Goal: Task Accomplishment & Management: Complete application form

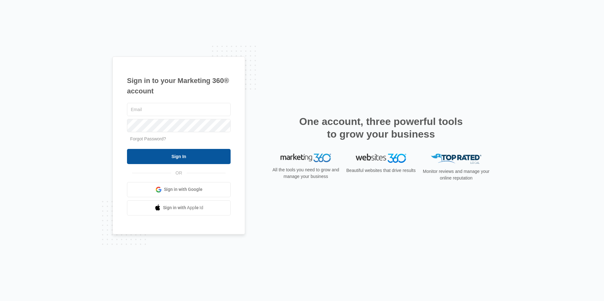
type input "[EMAIL_ADDRESS][DOMAIN_NAME]"
click at [164, 154] on input "Sign In" at bounding box center [179, 156] width 104 height 15
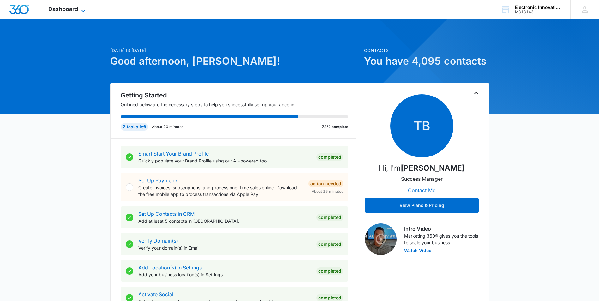
click at [84, 10] on icon at bounding box center [84, 11] width 8 height 8
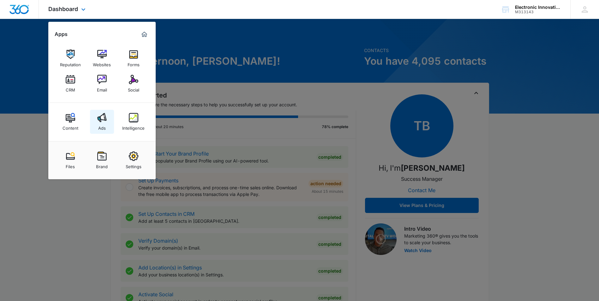
click at [102, 122] on div "Ads" at bounding box center [102, 126] width 8 height 8
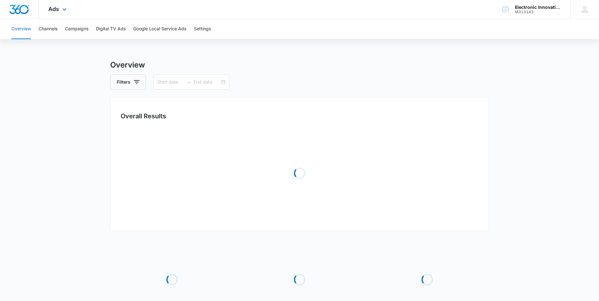
type input "07/13/2025"
type input "08/12/2025"
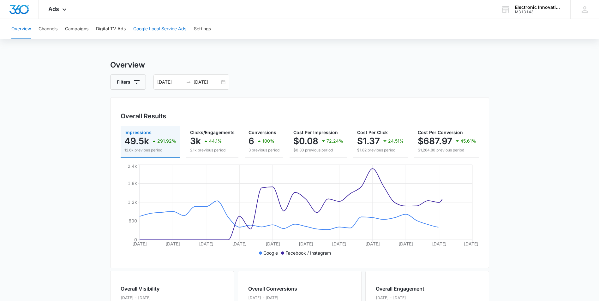
click at [162, 29] on button "Google Local Service Ads" at bounding box center [159, 29] width 53 height 20
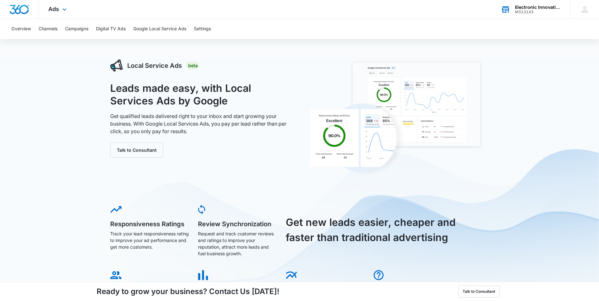
click at [511, 10] on div "Electronic Innovations Inc M313143 Your Accounts View All" at bounding box center [530, 9] width 79 height 19
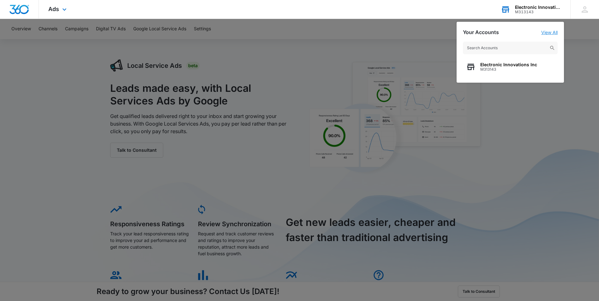
click at [550, 33] on link "View All" at bounding box center [549, 32] width 16 height 5
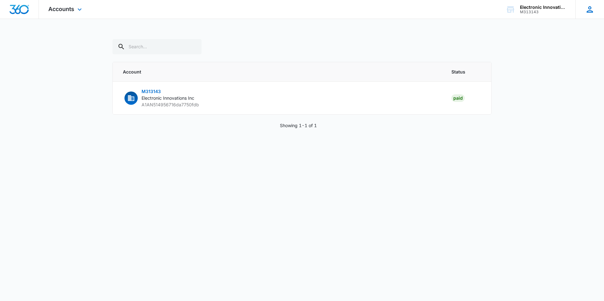
click at [590, 11] on icon at bounding box center [589, 9] width 9 height 9
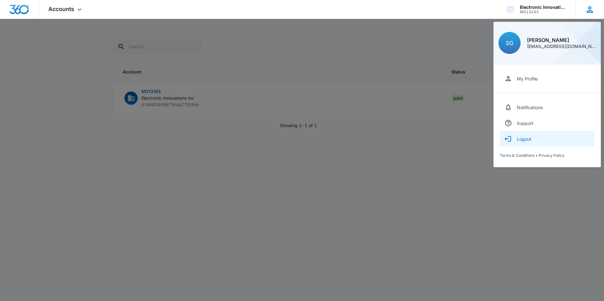
click at [527, 139] on div "Logout" at bounding box center [523, 138] width 15 height 5
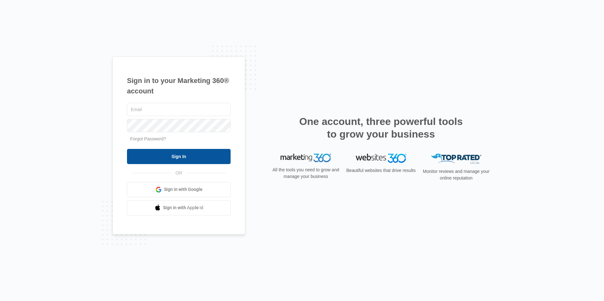
type input "[EMAIL_ADDRESS][DOMAIN_NAME]"
click at [170, 149] on input "Sign In" at bounding box center [179, 156] width 104 height 15
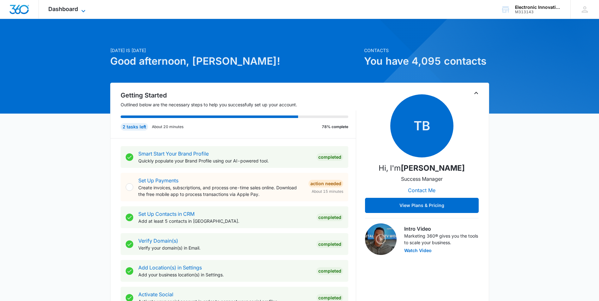
click at [87, 7] on icon at bounding box center [84, 11] width 8 height 8
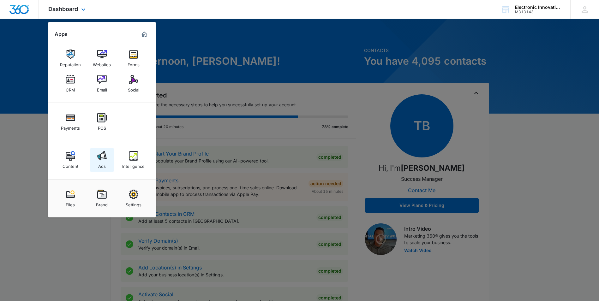
click at [101, 157] on img at bounding box center [101, 155] width 9 height 9
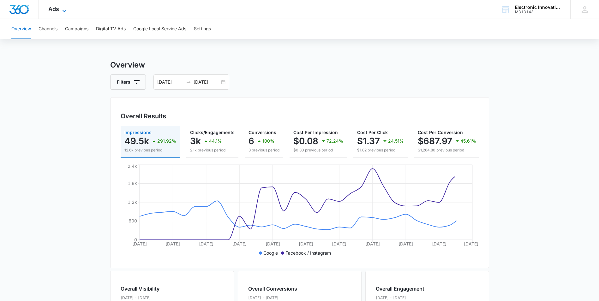
click at [61, 9] on icon at bounding box center [65, 11] width 8 height 8
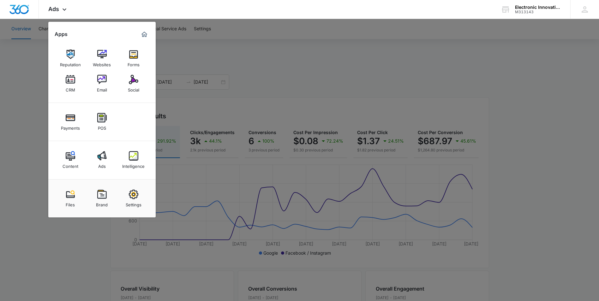
click at [288, 53] on div at bounding box center [299, 150] width 599 height 301
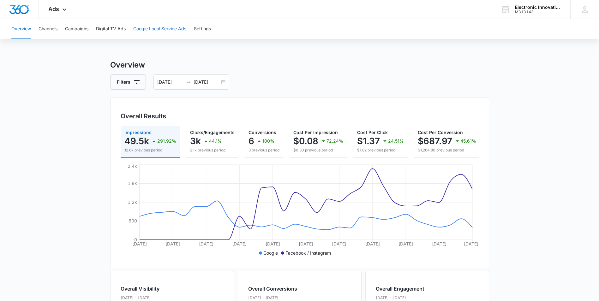
click at [155, 27] on button "Google Local Service Ads" at bounding box center [159, 29] width 53 height 20
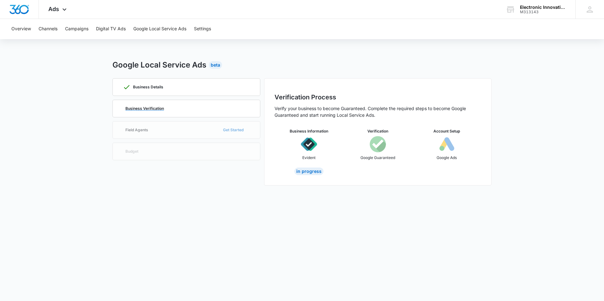
click at [152, 110] on p "Business Verification" at bounding box center [144, 109] width 39 height 4
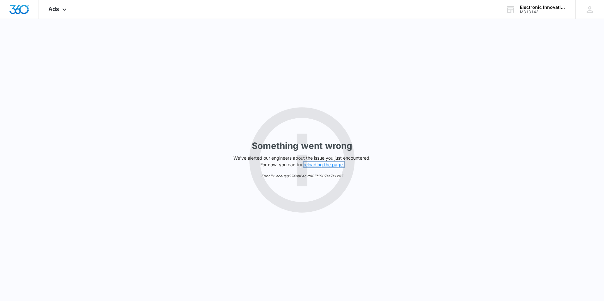
click at [325, 164] on button "reloading the page." at bounding box center [323, 164] width 40 height 5
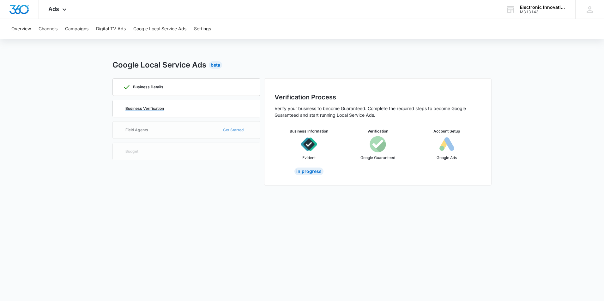
click at [151, 108] on p "Business Verification" at bounding box center [144, 109] width 39 height 4
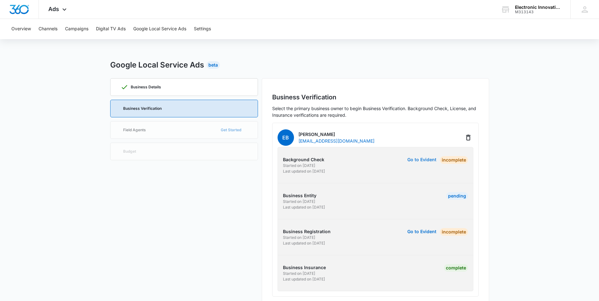
click at [420, 160] on button "Go to Evident" at bounding box center [421, 160] width 29 height 4
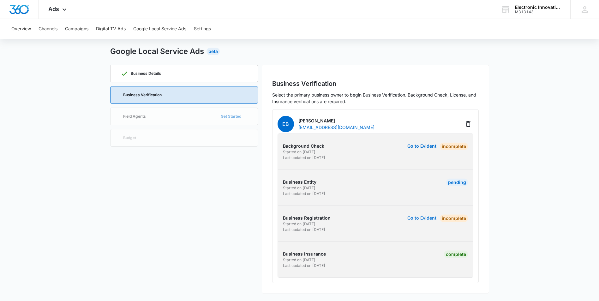
click at [415, 217] on button "Go to Evident" at bounding box center [421, 218] width 29 height 4
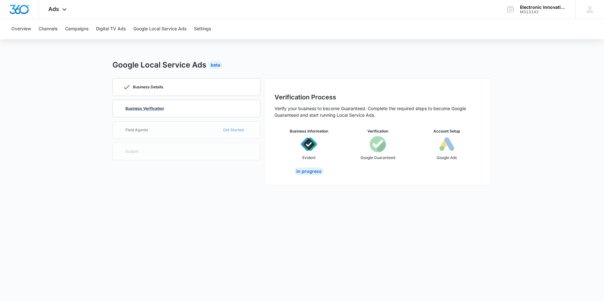
click at [148, 108] on p "Business Verification" at bounding box center [144, 109] width 39 height 4
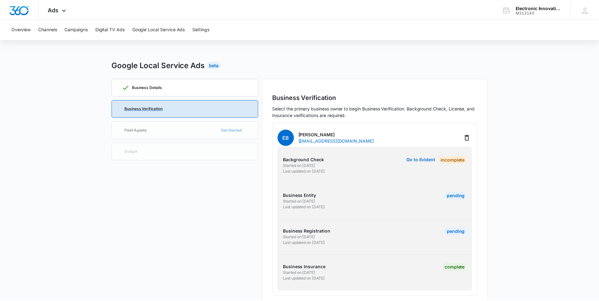
scroll to position [14, 0]
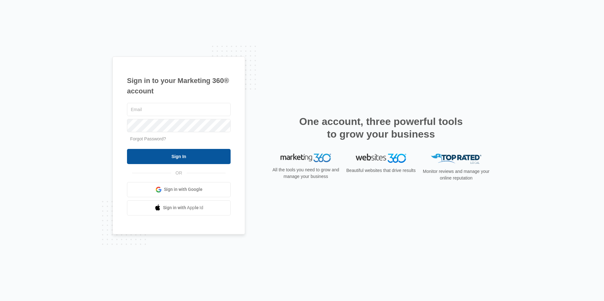
type input "sgonzales@electronicinnovations.com"
click at [167, 156] on input "Sign In" at bounding box center [179, 156] width 104 height 15
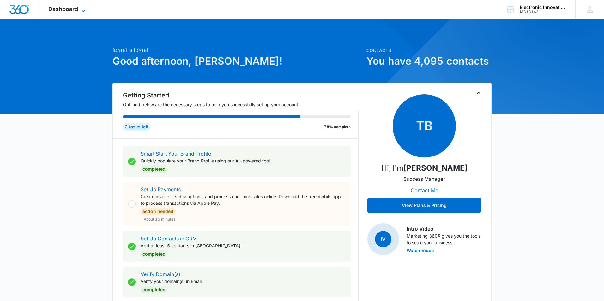
click at [83, 8] on icon at bounding box center [84, 11] width 8 height 8
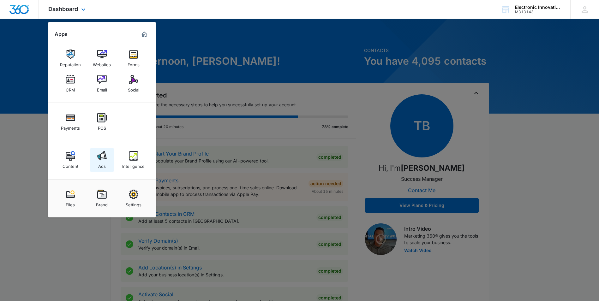
click at [101, 158] on img at bounding box center [101, 155] width 9 height 9
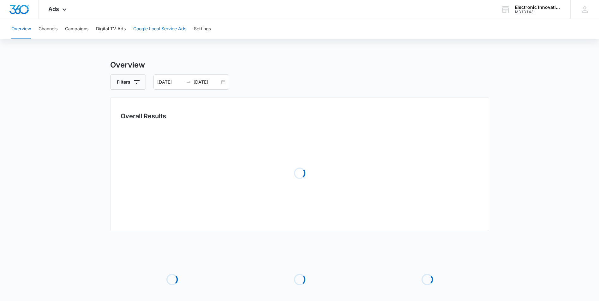
click at [159, 29] on button "Google Local Service Ads" at bounding box center [159, 29] width 53 height 20
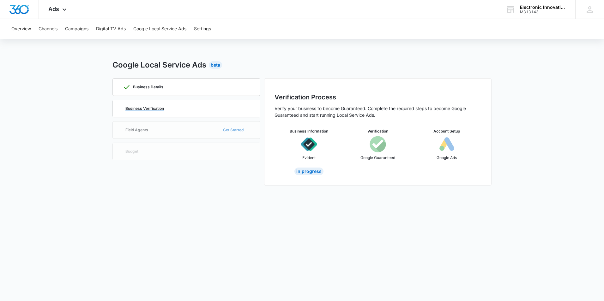
click at [152, 107] on p "Business Verification" at bounding box center [144, 109] width 39 height 4
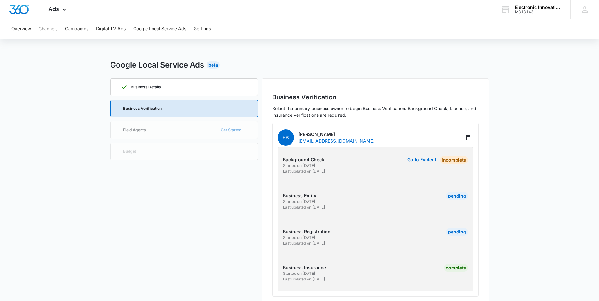
click at [354, 156] on p "Background Check" at bounding box center [328, 159] width 91 height 7
click at [411, 159] on button "Go to Evident" at bounding box center [421, 160] width 29 height 4
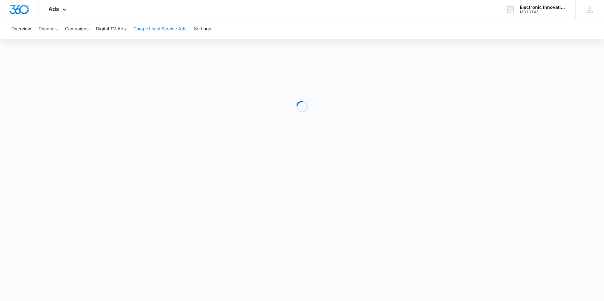
click at [163, 30] on button "Google Local Service Ads" at bounding box center [159, 29] width 53 height 20
